Goal: Task Accomplishment & Management: Manage account settings

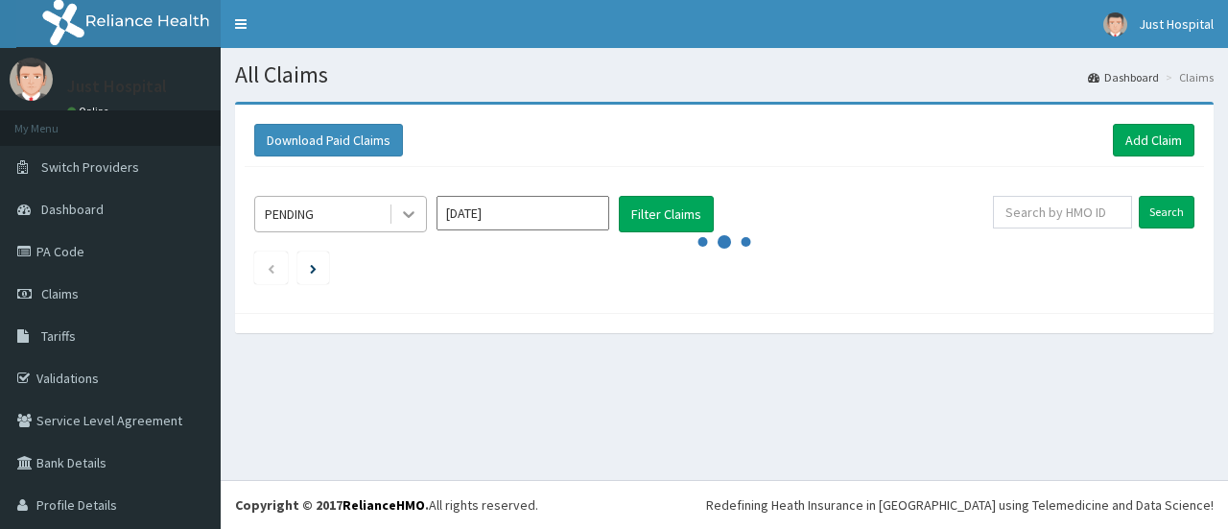
click at [419, 202] on div at bounding box center [408, 214] width 35 height 35
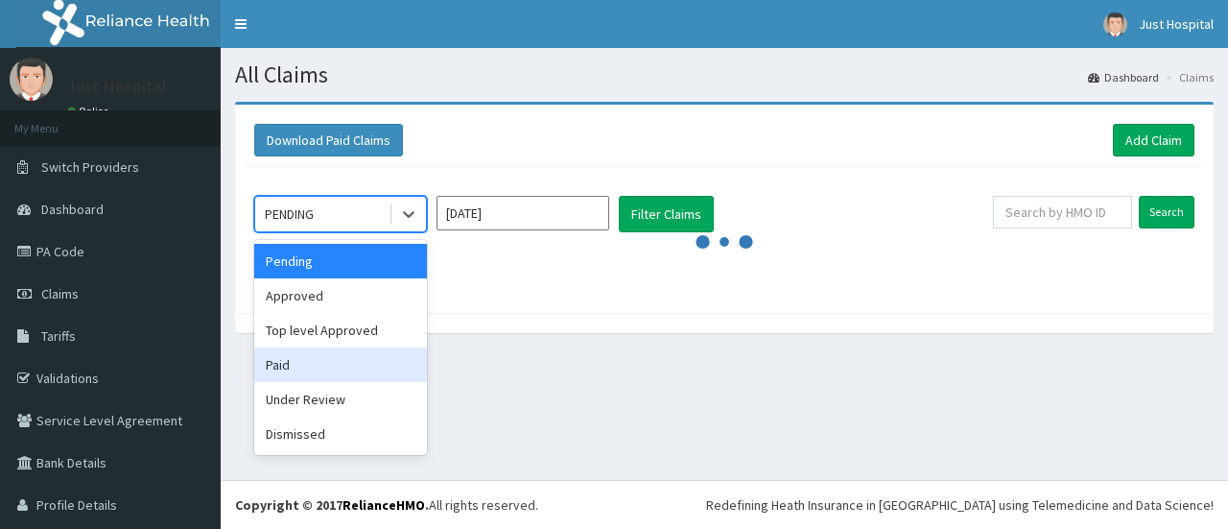
click at [368, 364] on div "Paid" at bounding box center [340, 364] width 173 height 35
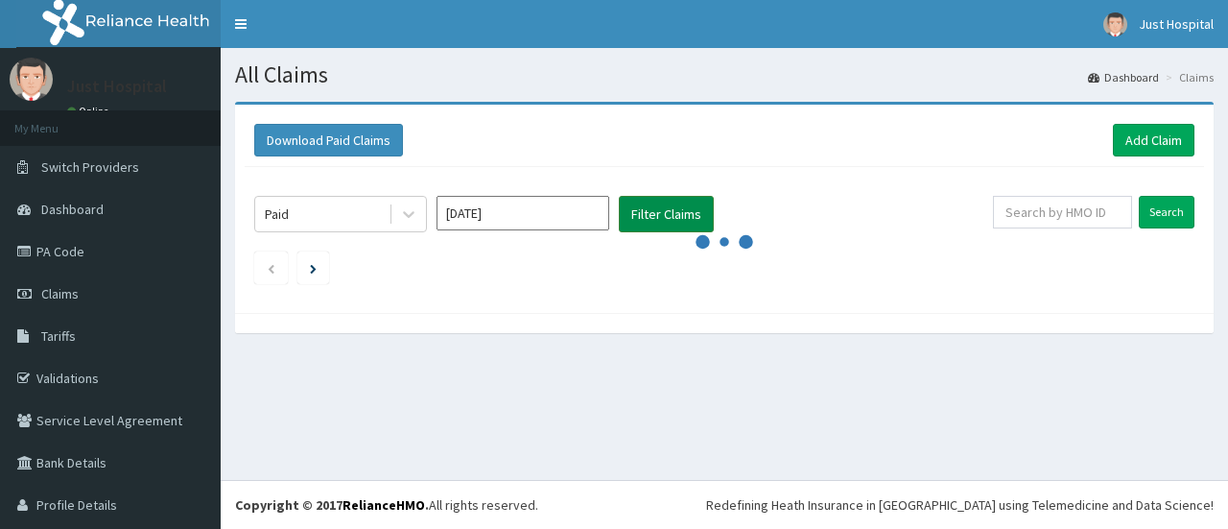
click at [658, 216] on button "Filter Claims" at bounding box center [666, 214] width 95 height 36
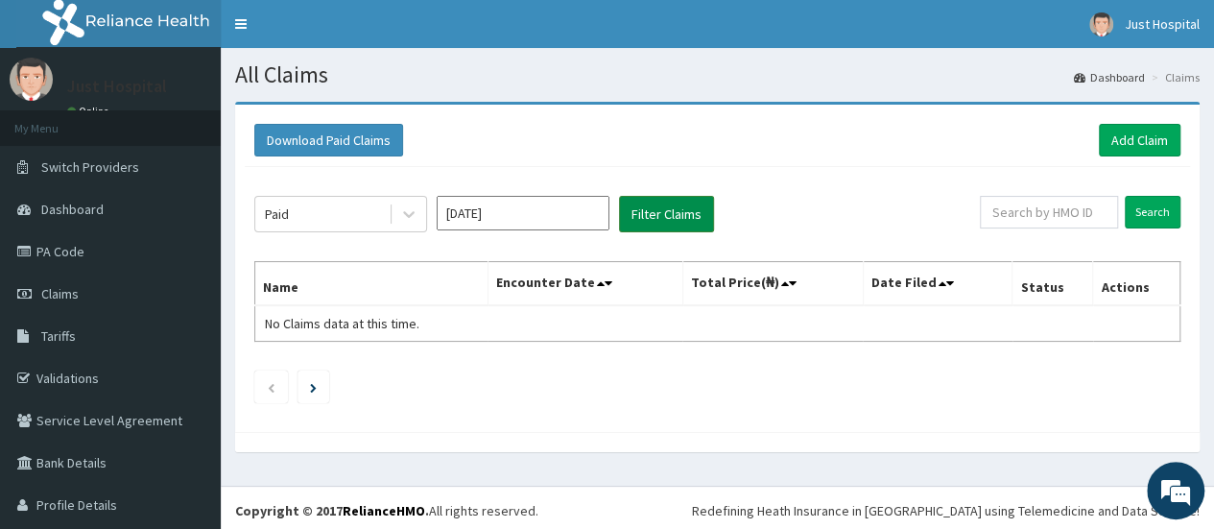
click at [658, 216] on button "Filter Claims" at bounding box center [666, 214] width 95 height 36
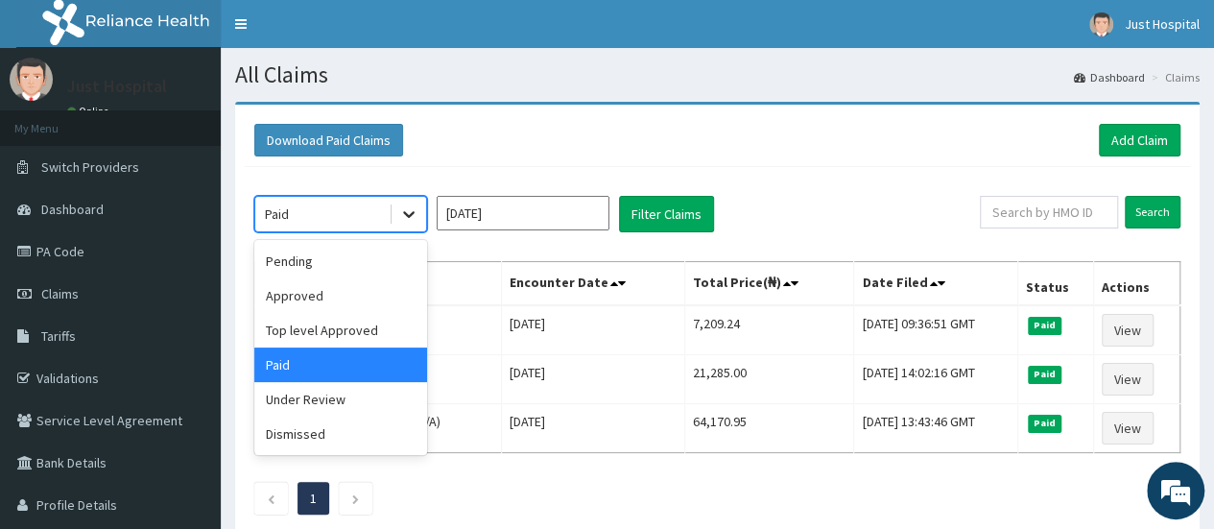
click at [420, 208] on div at bounding box center [408, 214] width 35 height 35
click at [351, 300] on div "Approved" at bounding box center [340, 295] width 173 height 35
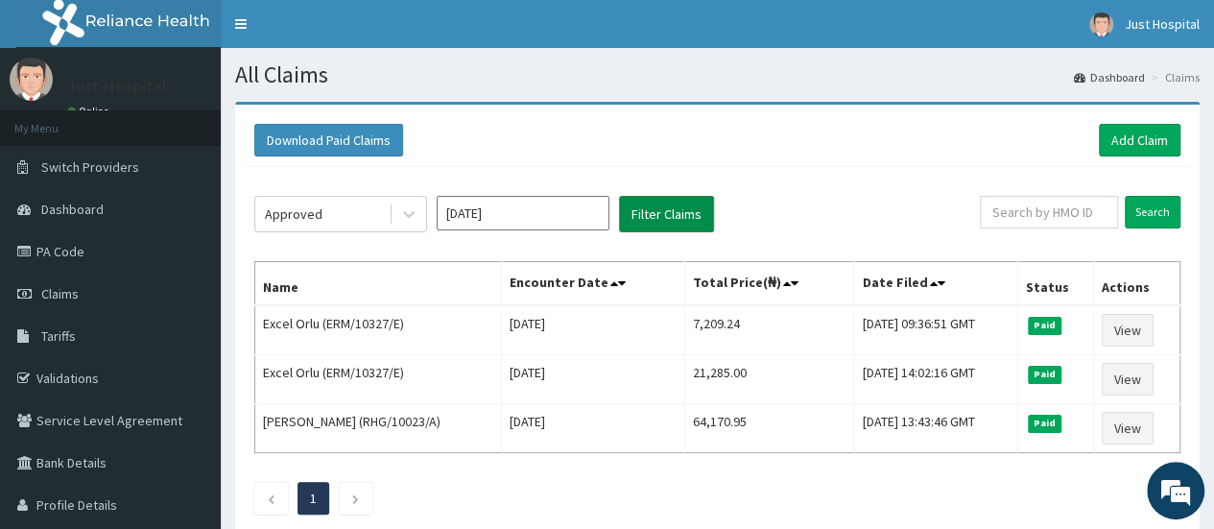
click at [645, 220] on button "Filter Claims" at bounding box center [666, 214] width 95 height 36
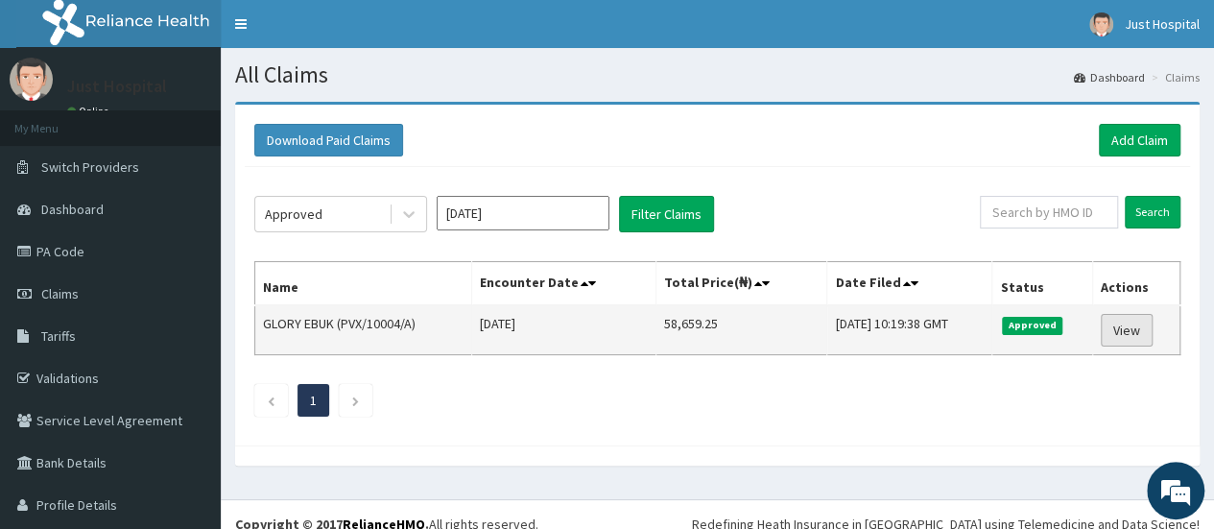
click at [1121, 329] on link "View" at bounding box center [1126, 330] width 52 height 33
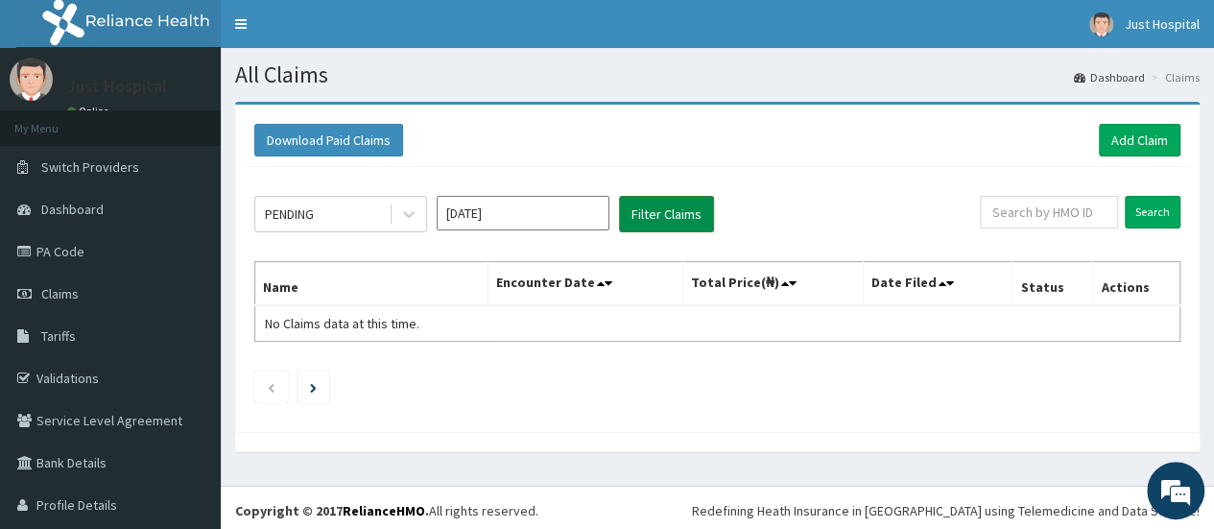
click at [667, 200] on button "Filter Claims" at bounding box center [666, 214] width 95 height 36
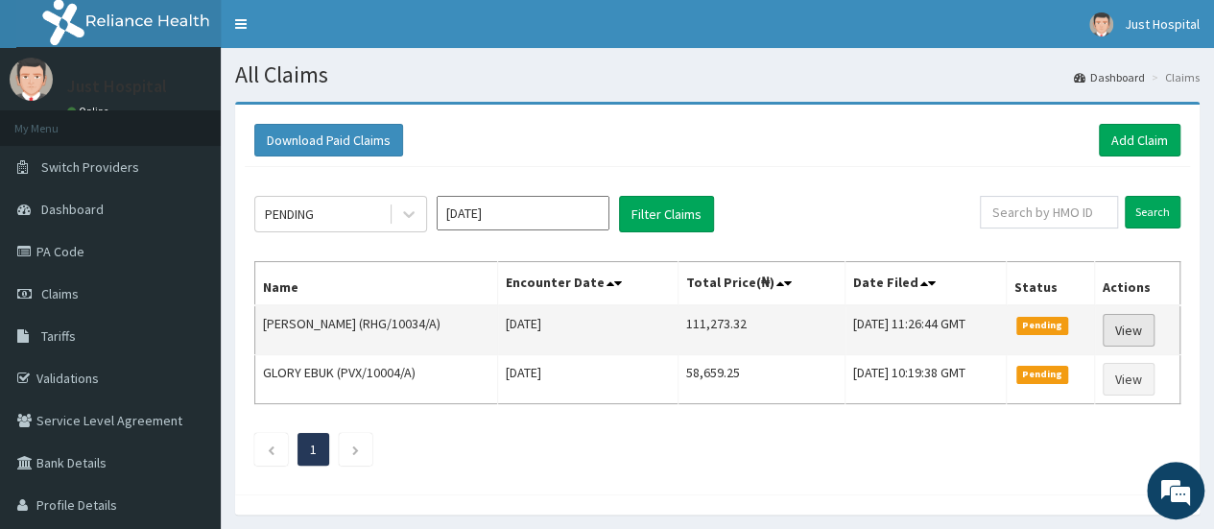
click at [1141, 325] on link "View" at bounding box center [1128, 330] width 52 height 33
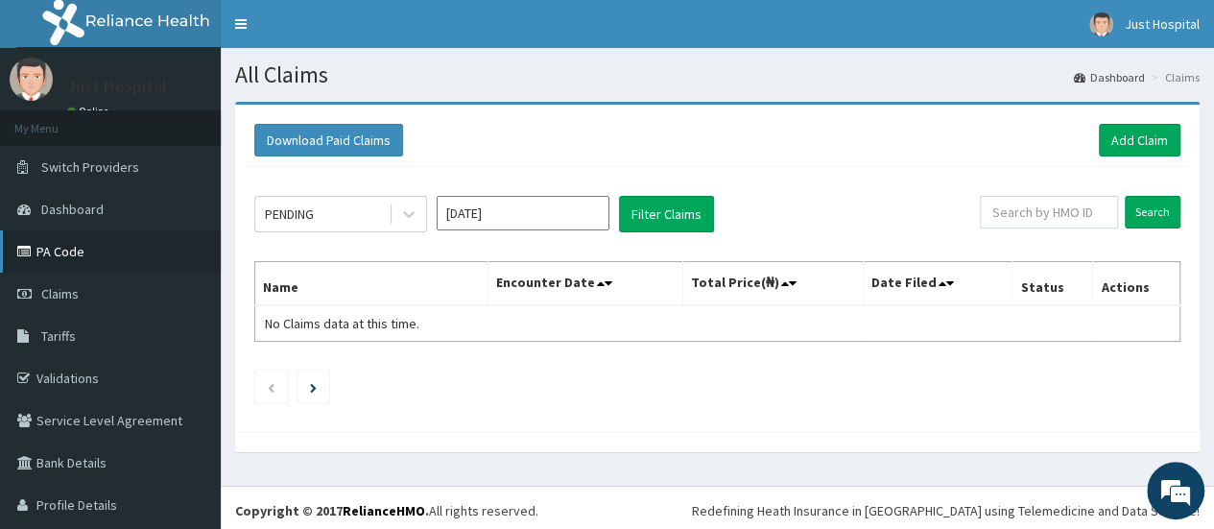
click at [65, 247] on link "PA Code" at bounding box center [110, 251] width 221 height 42
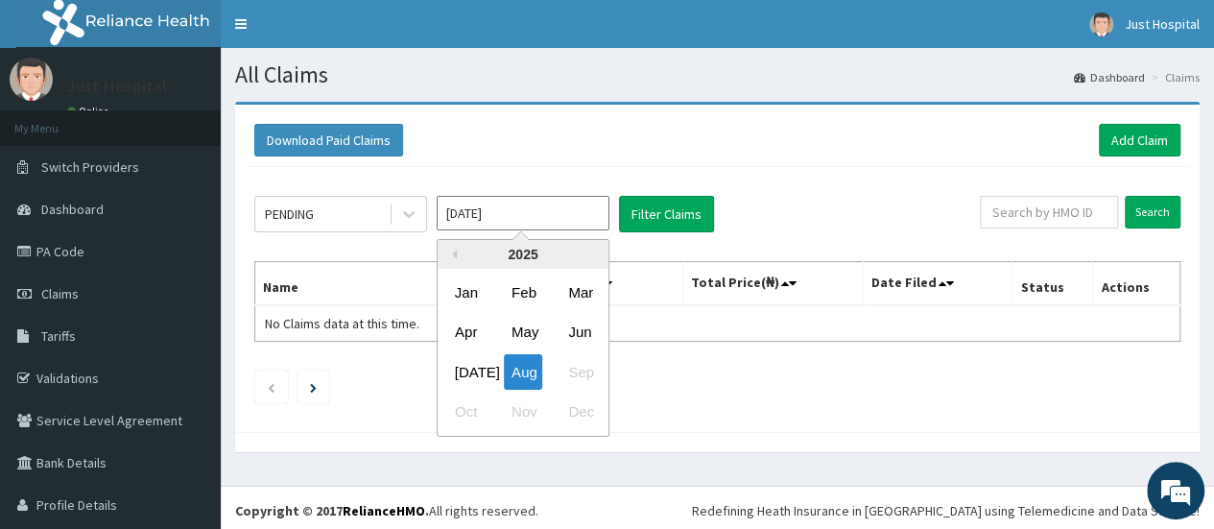
click at [608, 225] on input "Aug 2025" at bounding box center [522, 213] width 173 height 35
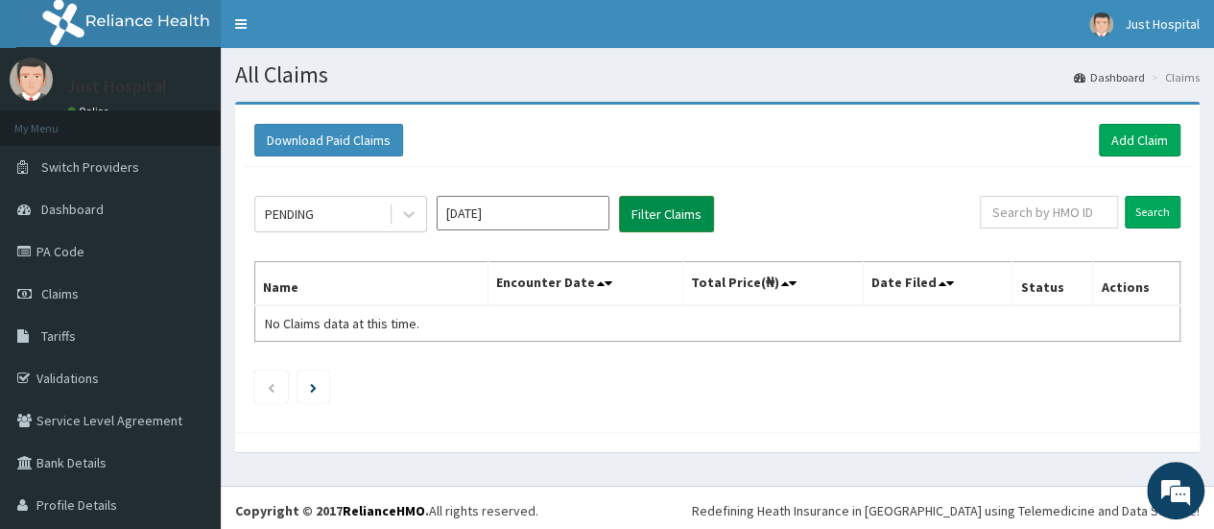
click at [672, 214] on button "Filter Claims" at bounding box center [666, 214] width 95 height 36
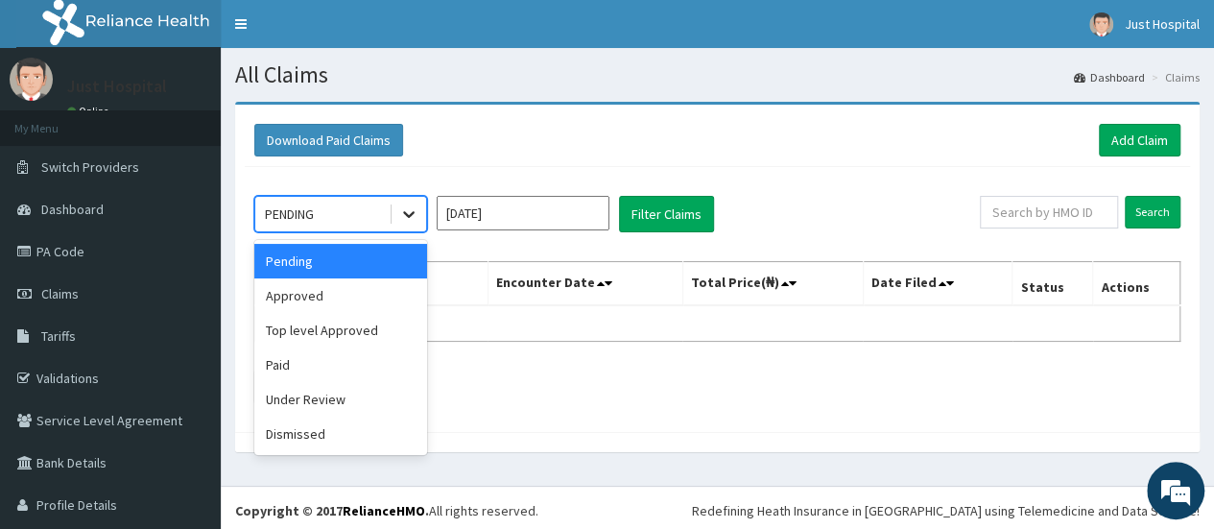
click at [418, 216] on icon at bounding box center [408, 213] width 19 height 19
click at [325, 401] on div "Under Review" at bounding box center [340, 399] width 173 height 35
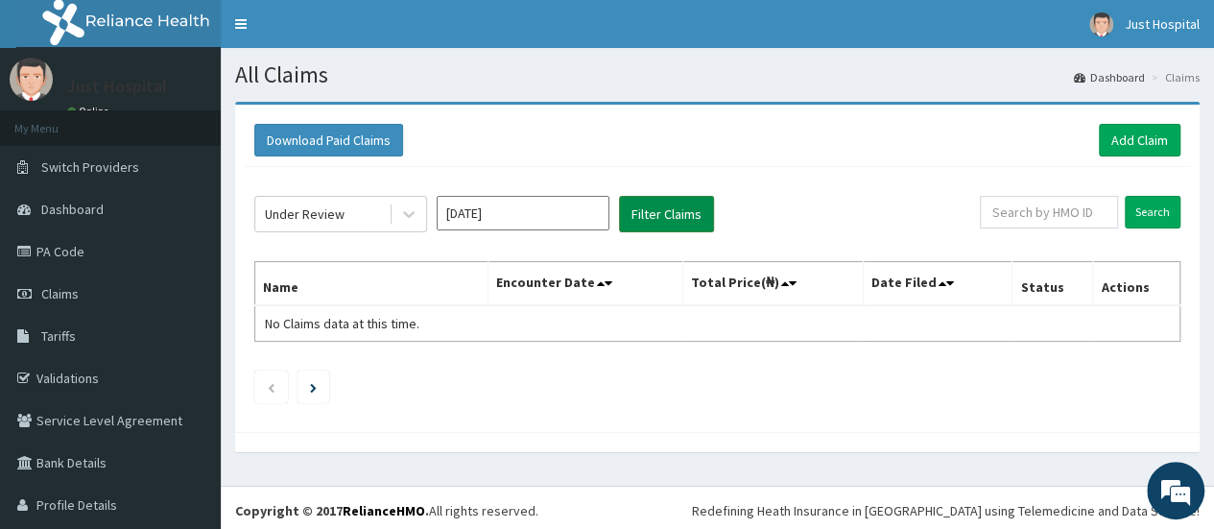
click at [624, 229] on button "Filter Claims" at bounding box center [666, 214] width 95 height 36
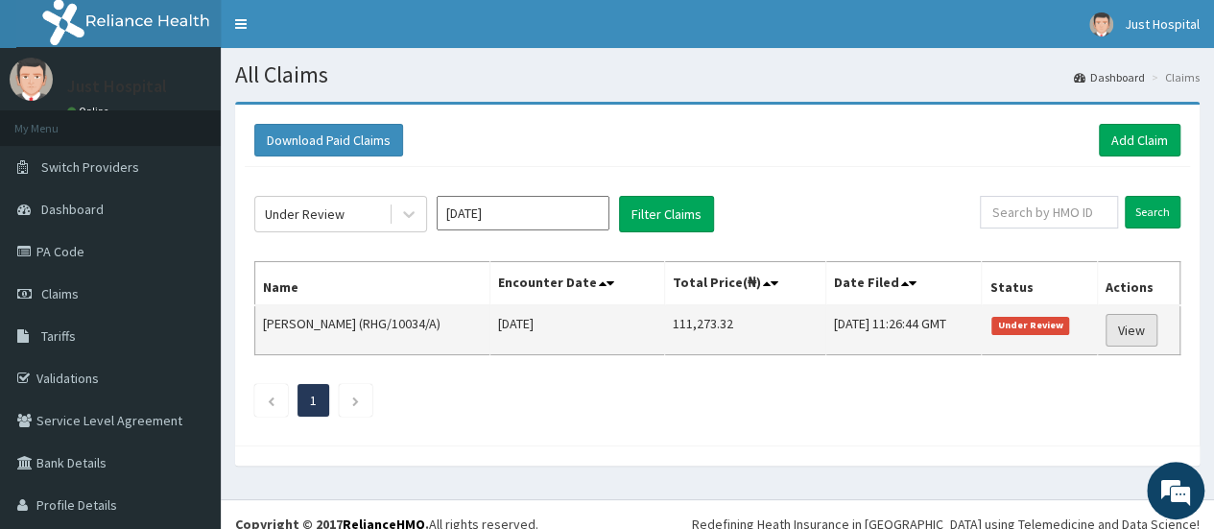
click at [1140, 330] on link "View" at bounding box center [1131, 330] width 52 height 33
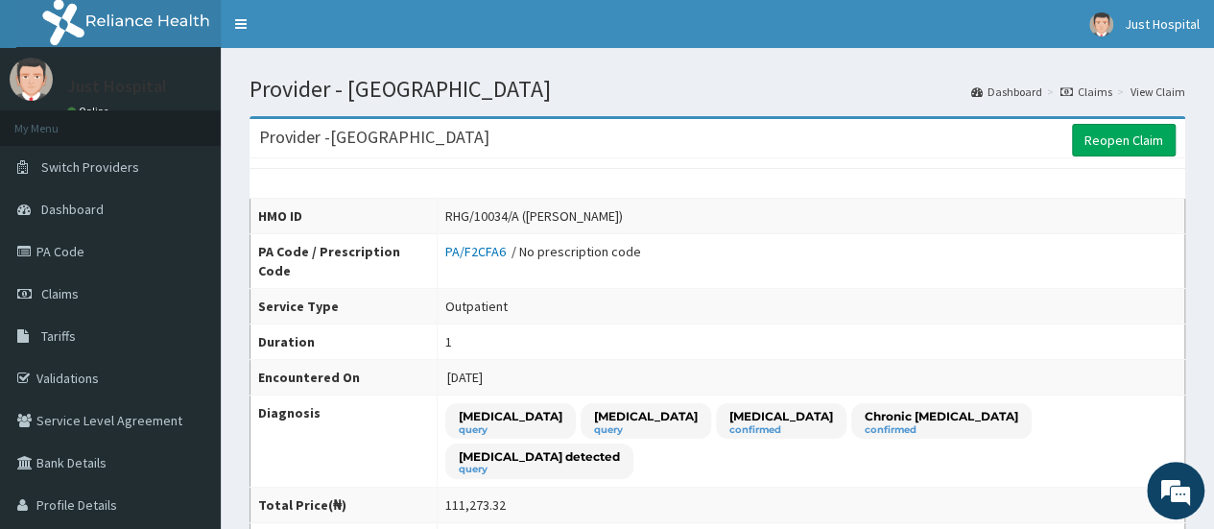
drag, startPoint x: 1218, startPoint y: 64, endPoint x: 1199, endPoint y: 59, distance: 19.8
click at [1157, 138] on link "Reopen Claim" at bounding box center [1124, 140] width 104 height 33
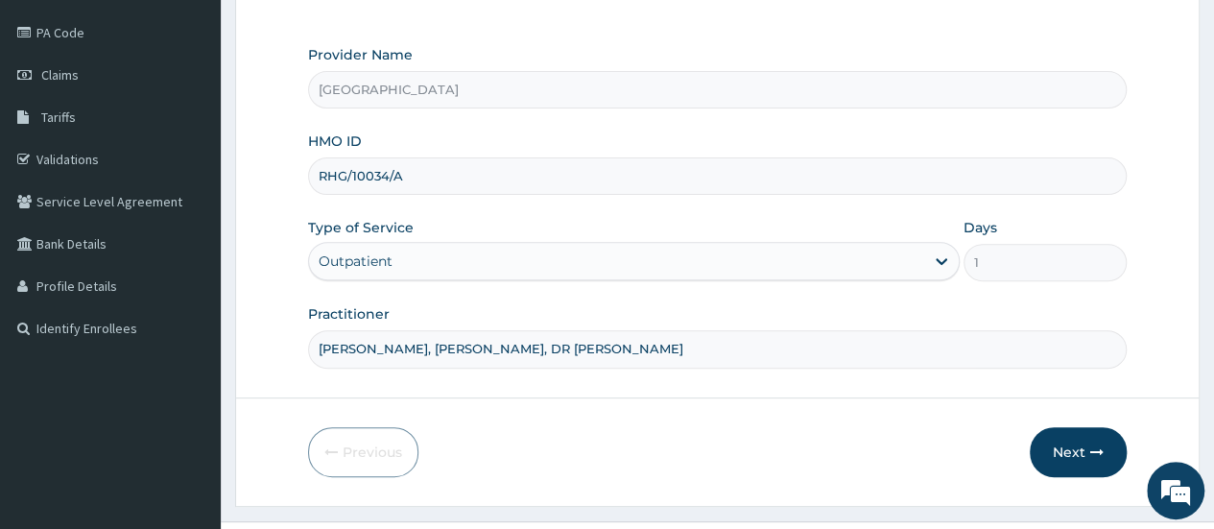
scroll to position [255, 0]
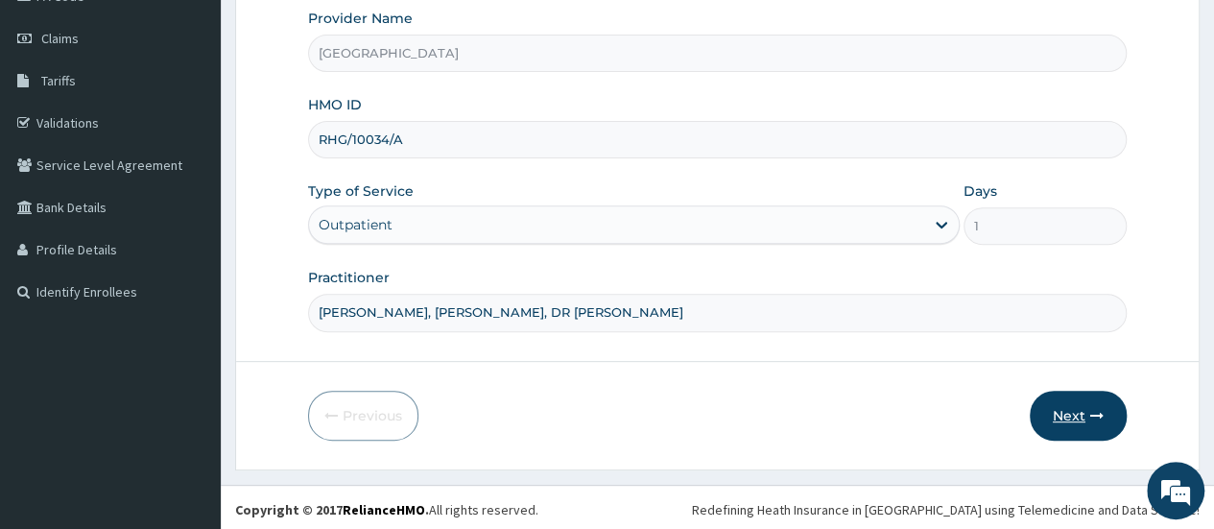
click at [1111, 414] on button "Next" at bounding box center [1077, 415] width 97 height 50
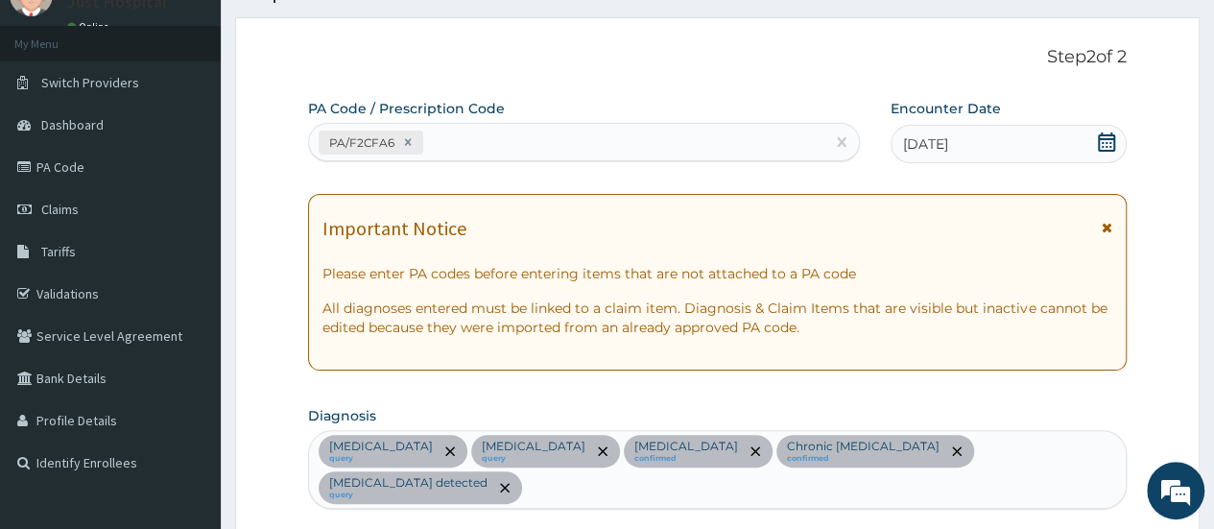
scroll to position [0, 0]
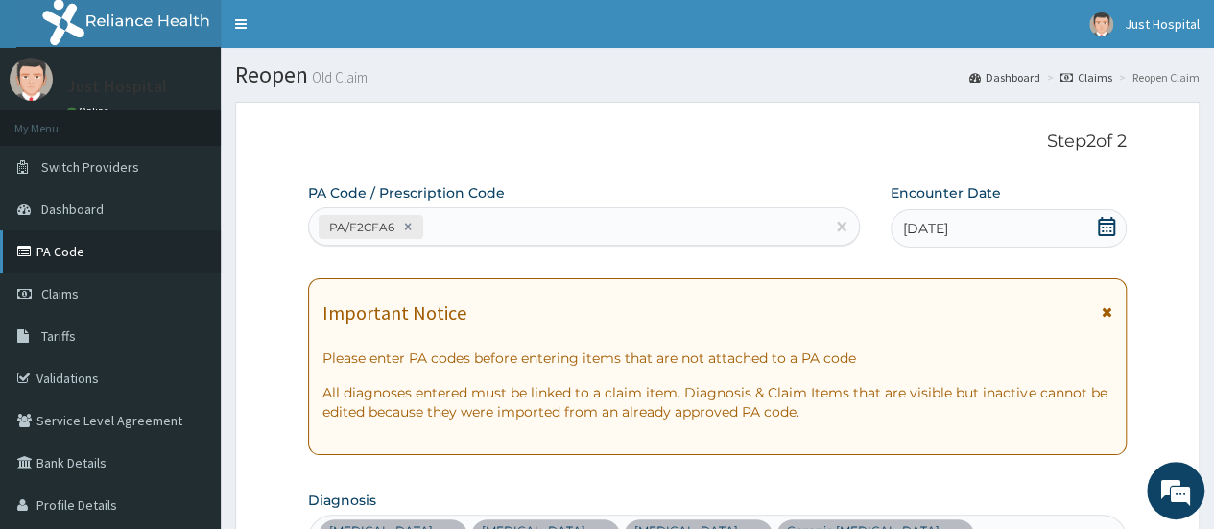
click at [89, 259] on link "PA Code" at bounding box center [110, 251] width 221 height 42
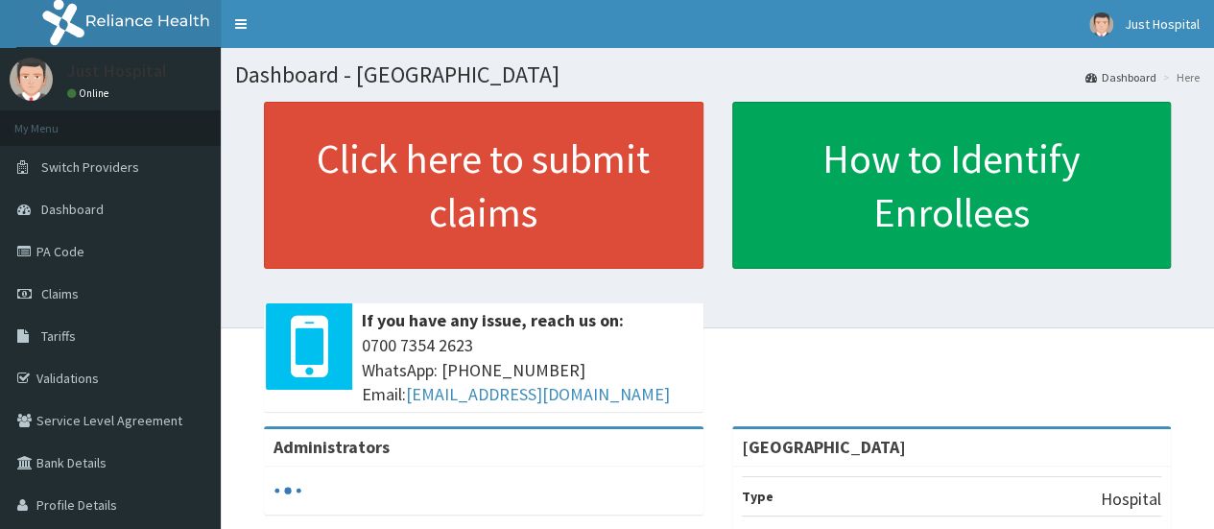
click at [115, 296] on link "Claims" at bounding box center [110, 293] width 221 height 42
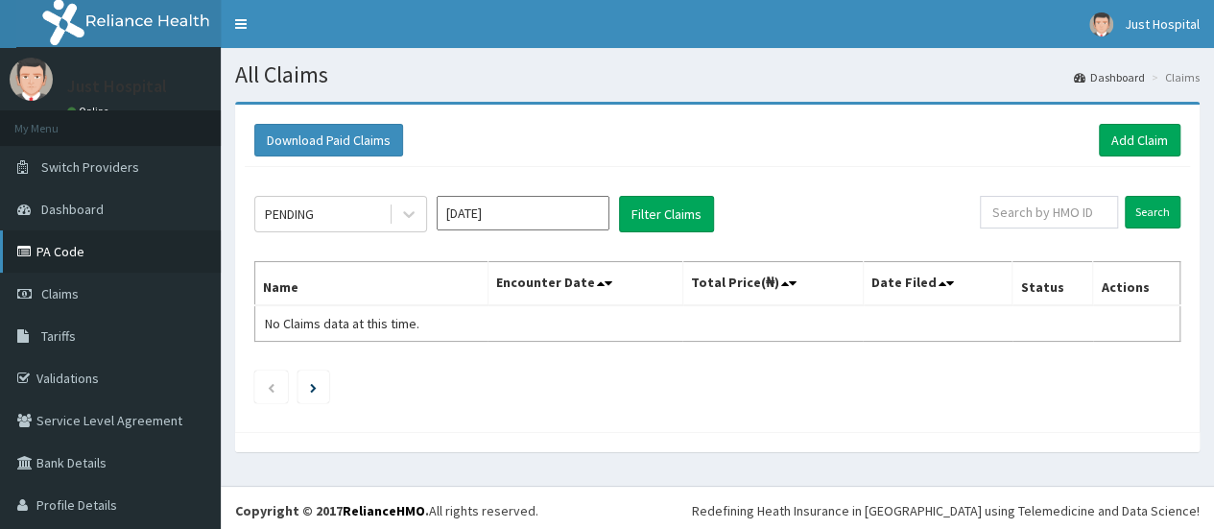
click at [119, 258] on link "PA Code" at bounding box center [110, 251] width 221 height 42
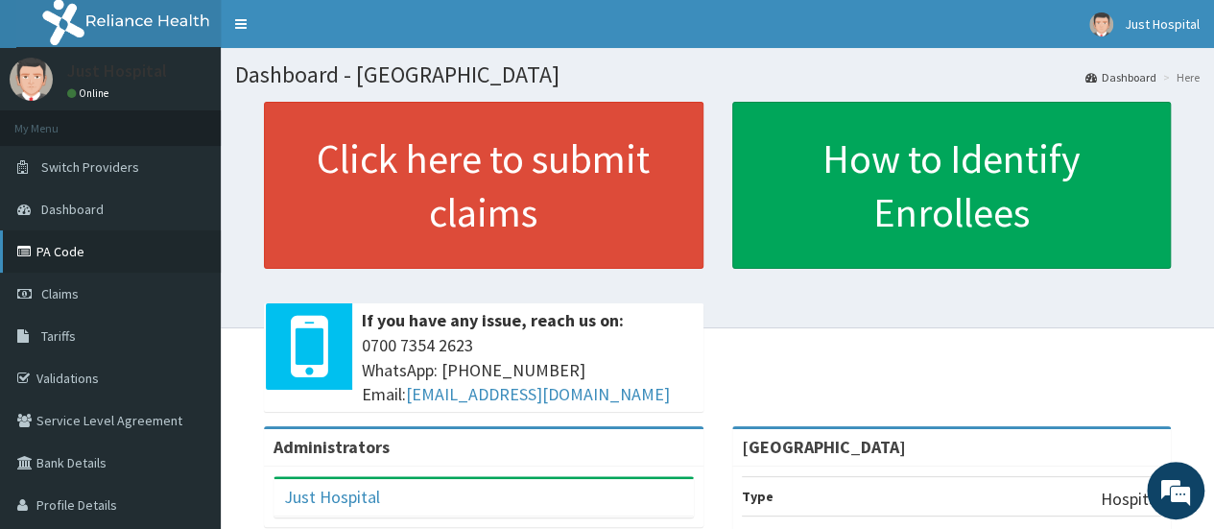
click at [59, 245] on link "PA Code" at bounding box center [110, 251] width 221 height 42
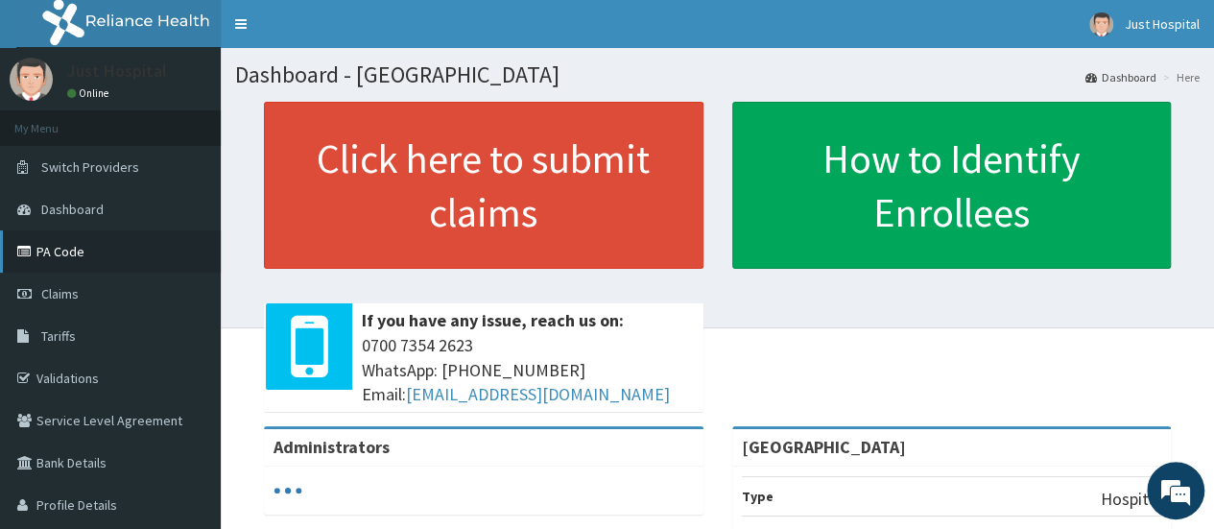
click at [42, 236] on link "PA Code" at bounding box center [110, 251] width 221 height 42
